Goal: Transaction & Acquisition: Book appointment/travel/reservation

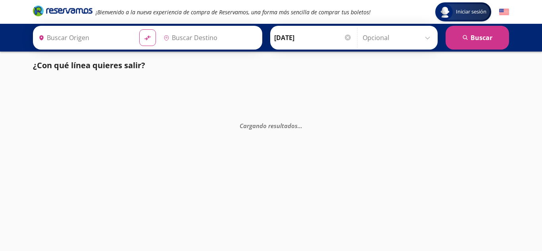
type input "[GEOGRAPHIC_DATA], [GEOGRAPHIC_DATA]"
type input "León, Guanajuato"
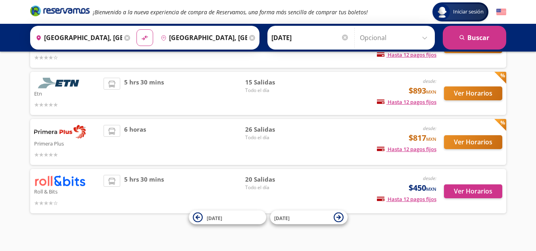
scroll to position [106, 0]
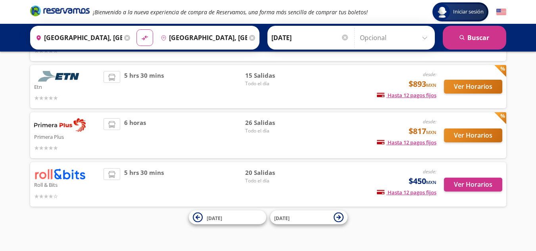
click at [536, 102] on div "Iniciar sesión Iniciar sesión ¡Bienvenido a la nueva experiencia de compra de R…" at bounding box center [268, 72] width 536 height 357
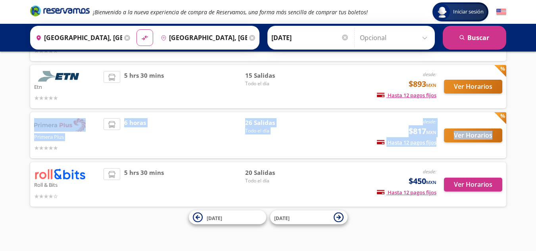
click at [536, 106] on html "Iniciar sesión Iniciar sesión ¡Bienvenido a la nueva experiencia de compra de R…" at bounding box center [268, 72] width 536 height 357
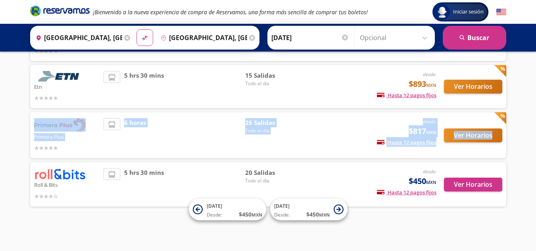
scroll to position [90, 0]
click at [518, 131] on div "Iniciar sesión Iniciar sesión ¡Bienvenido a la nueva experiencia de compra de R…" at bounding box center [268, 80] width 536 height 341
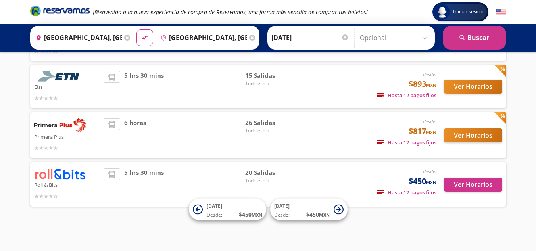
scroll to position [88, 0]
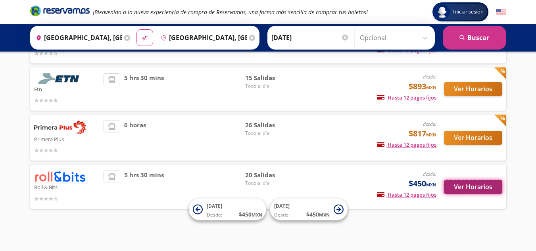
click at [474, 182] on button "Ver Horarios" at bounding box center [473, 187] width 58 height 14
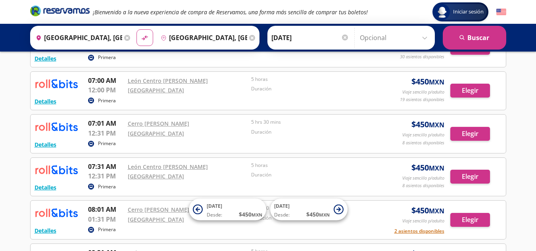
scroll to position [313, 0]
